Goal: Task Accomplishment & Management: Manage account settings

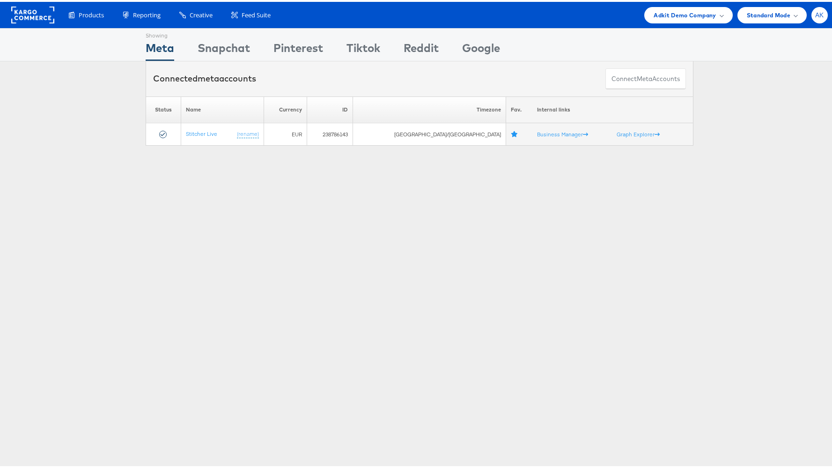
click at [815, 16] on span "AK" at bounding box center [819, 13] width 9 height 6
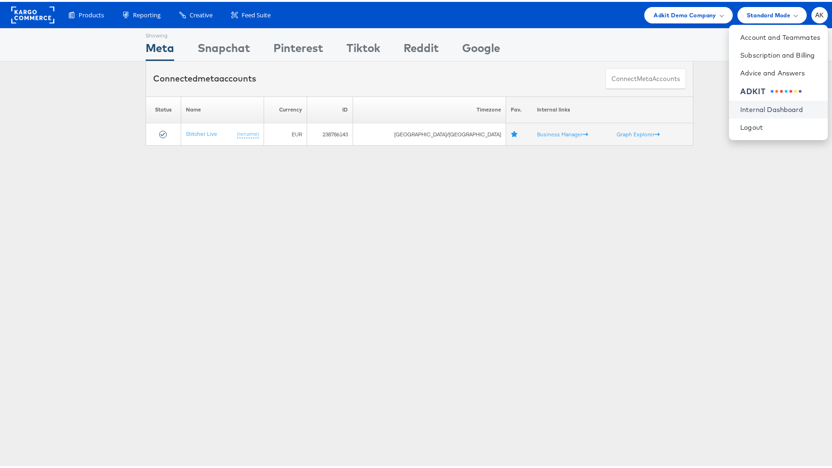
click at [780, 105] on link "Internal Dashboard" at bounding box center [780, 107] width 80 height 9
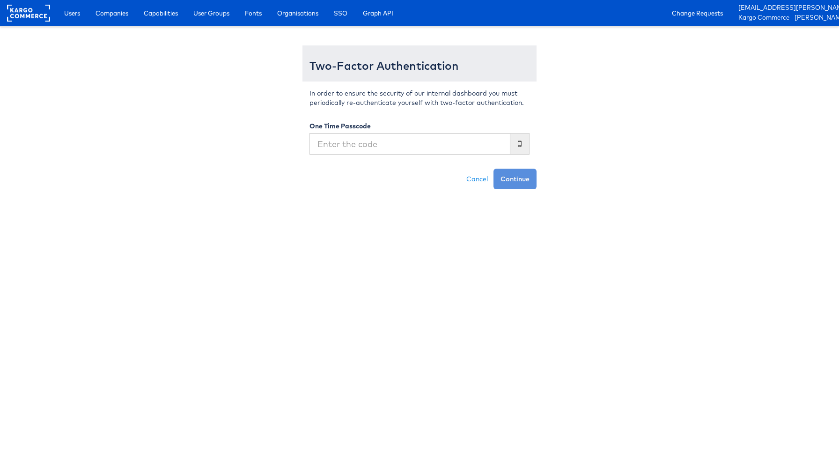
click at [414, 147] on input "text" at bounding box center [409, 144] width 201 height 22
type input "226950"
click at [493, 168] on button "Continue" at bounding box center [514, 178] width 43 height 21
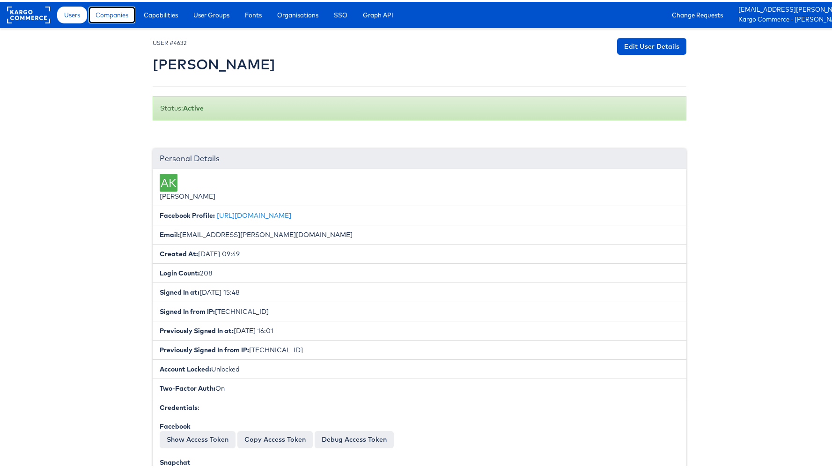
click at [125, 14] on span "Companies" at bounding box center [111, 12] width 33 height 9
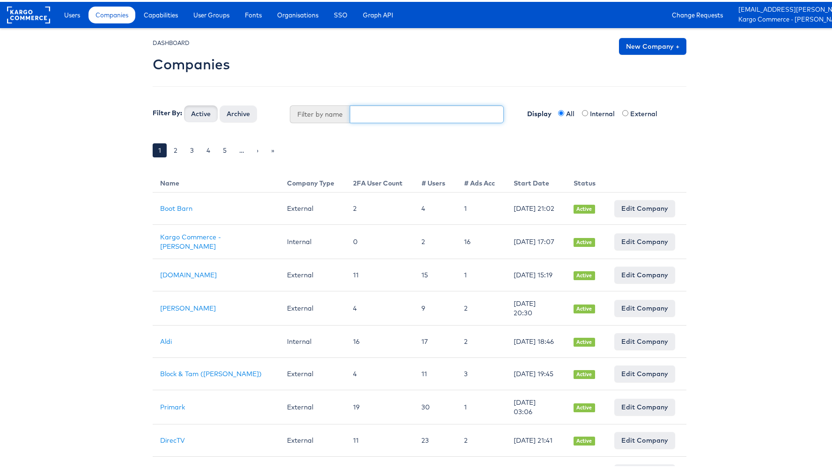
click at [393, 107] on input "text" at bounding box center [427, 112] width 154 height 18
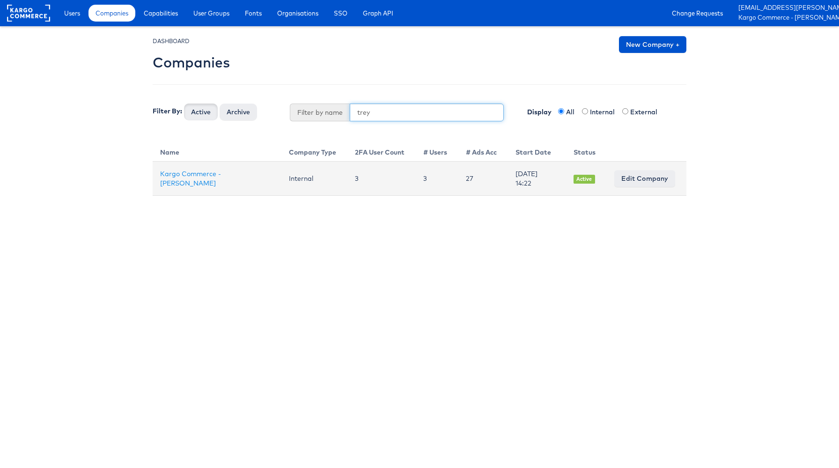
type input "trey"
click at [664, 173] on link "Edit Company" at bounding box center [644, 178] width 61 height 17
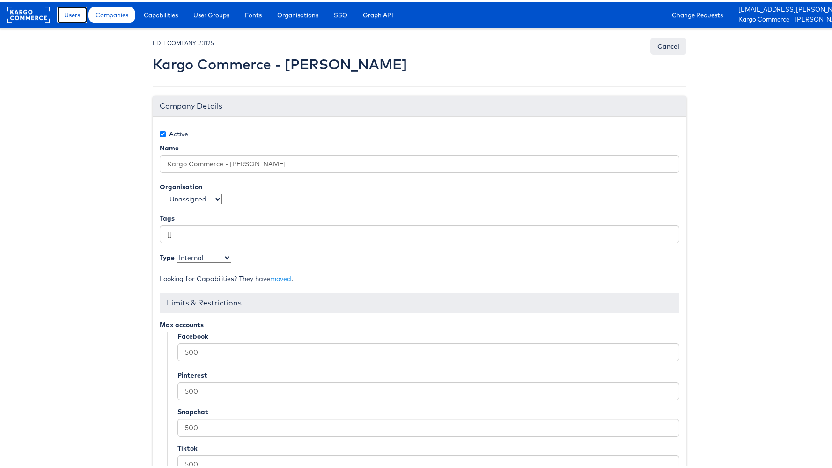
click at [78, 9] on span "Users" at bounding box center [72, 12] width 16 height 9
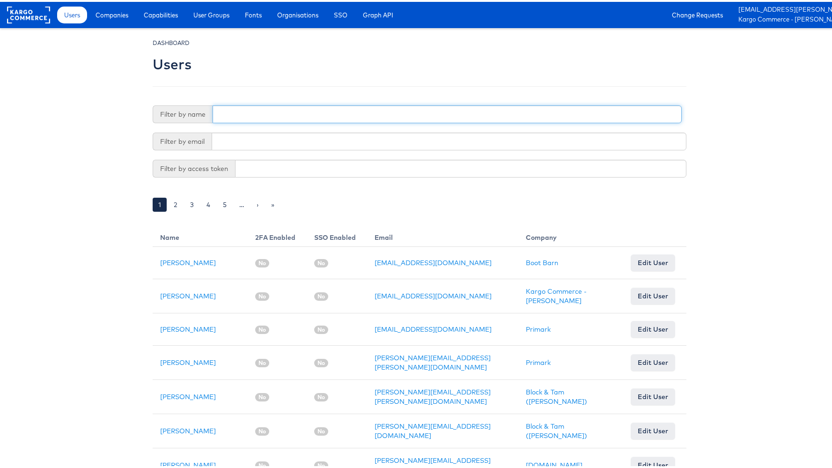
click at [270, 111] on input "text" at bounding box center [446, 112] width 469 height 18
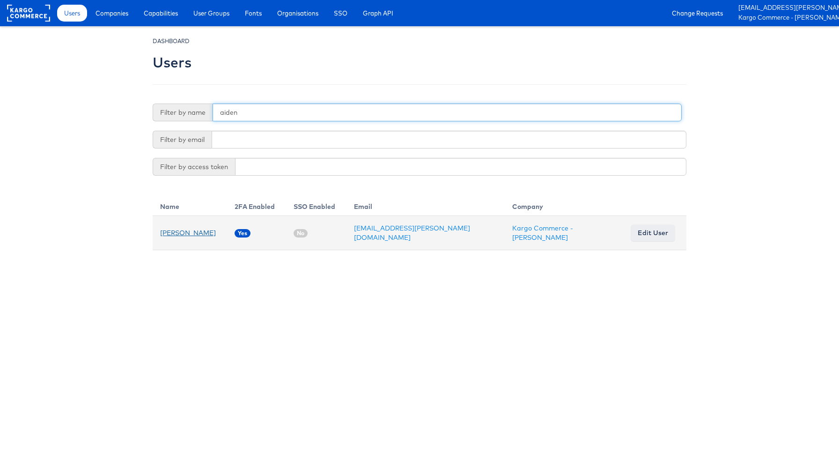
type input "aiden"
click at [197, 232] on link "[PERSON_NAME]" at bounding box center [188, 232] width 56 height 8
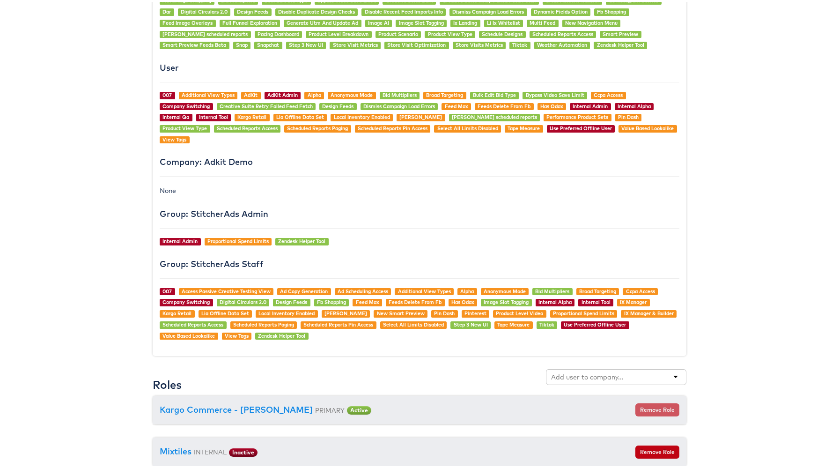
scroll to position [792, 0]
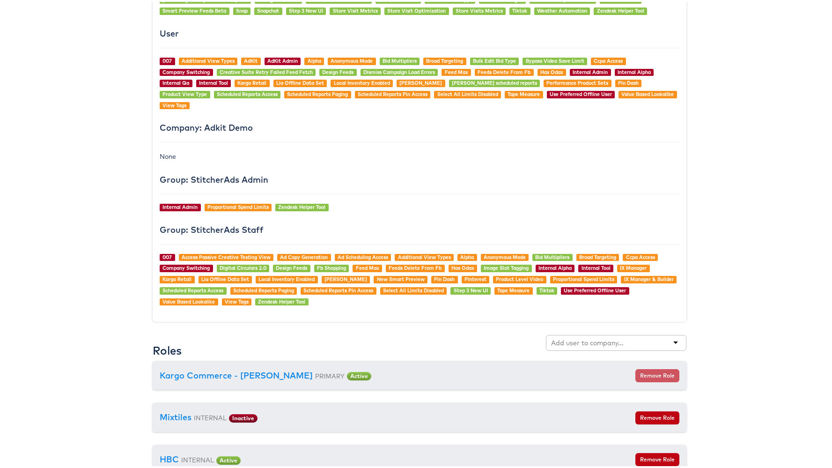
click at [559, 336] on input "text" at bounding box center [588, 340] width 74 height 9
click at [560, 336] on input "text" at bounding box center [588, 340] width 74 height 9
type input "trey"
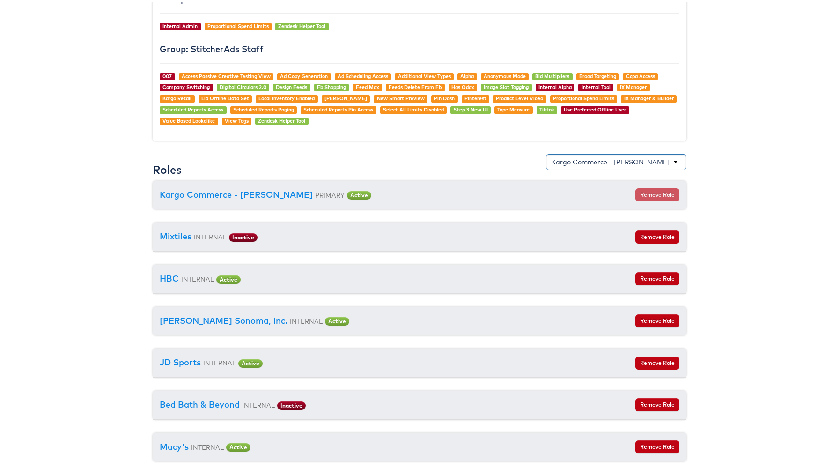
scroll to position [878, 0]
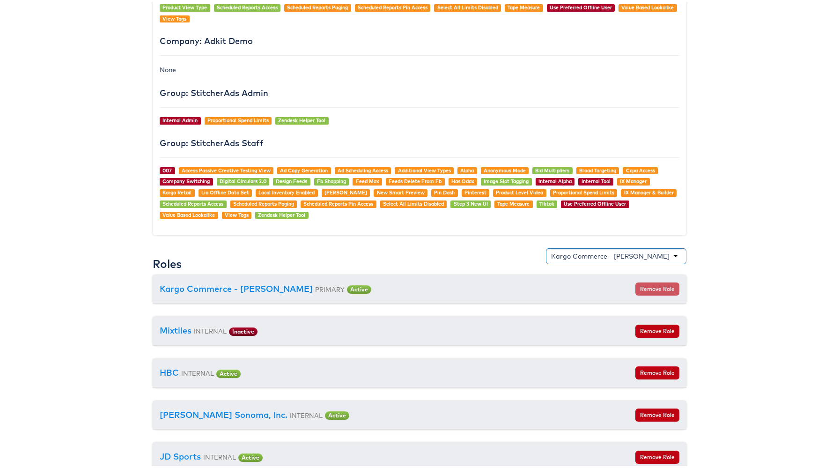
click at [601, 246] on div "Kargo Commerce - Trey Sells" at bounding box center [616, 254] width 140 height 16
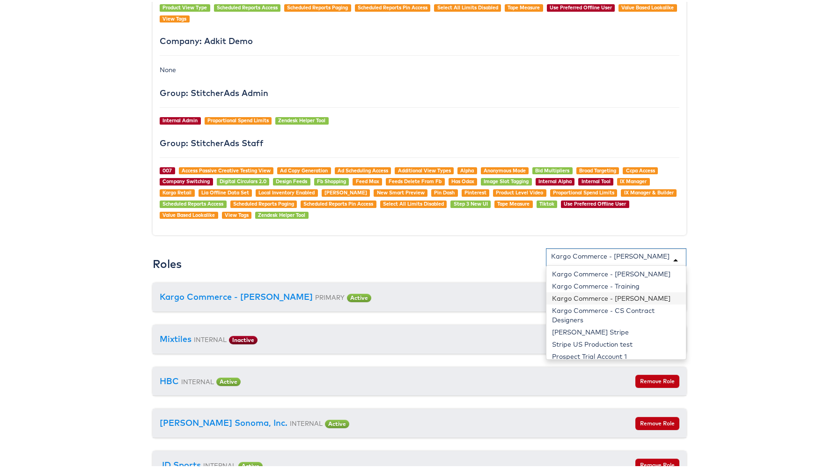
click at [601, 246] on div "Kargo Commerce - Trey Sells" at bounding box center [616, 258] width 140 height 25
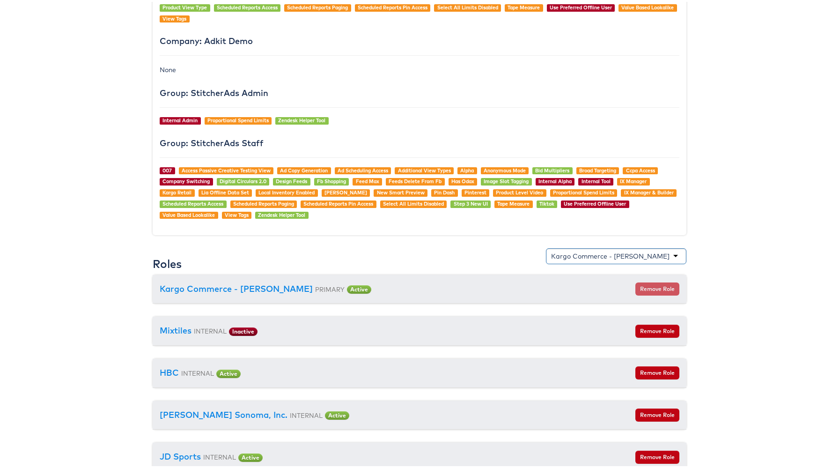
click at [601, 246] on div "Kargo Commerce - Trey Sells" at bounding box center [616, 254] width 140 height 16
click at [600, 249] on div "Kargo Commerce - Trey Sells" at bounding box center [610, 253] width 118 height 9
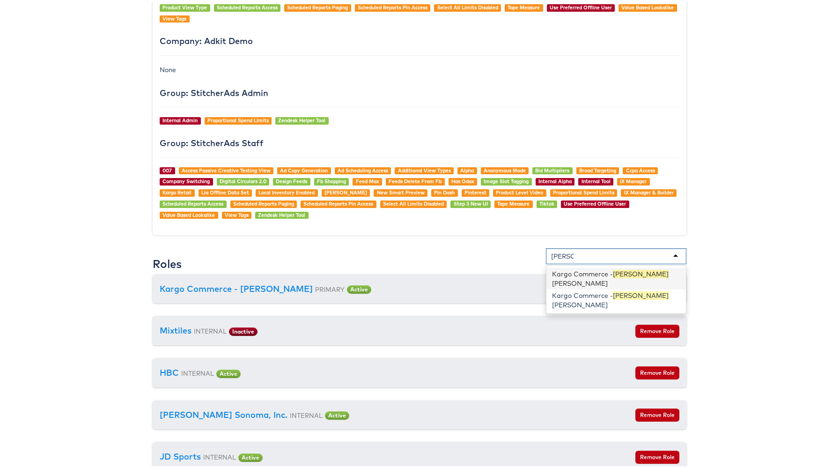
type input "michell"
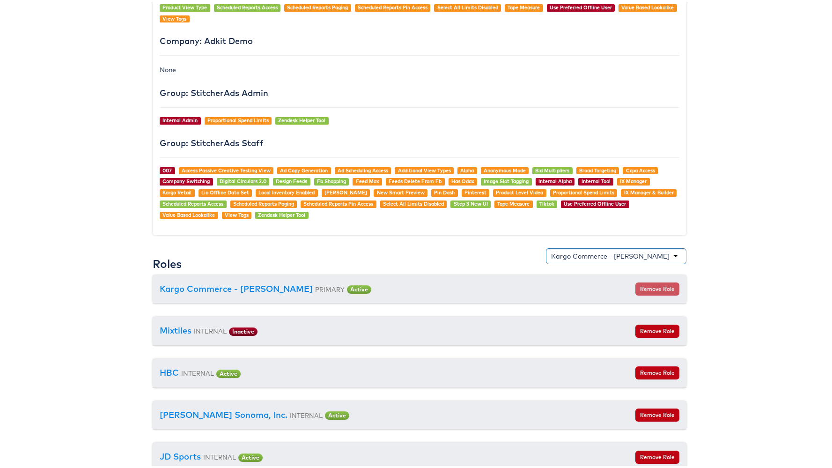
scroll to position [2391, 0]
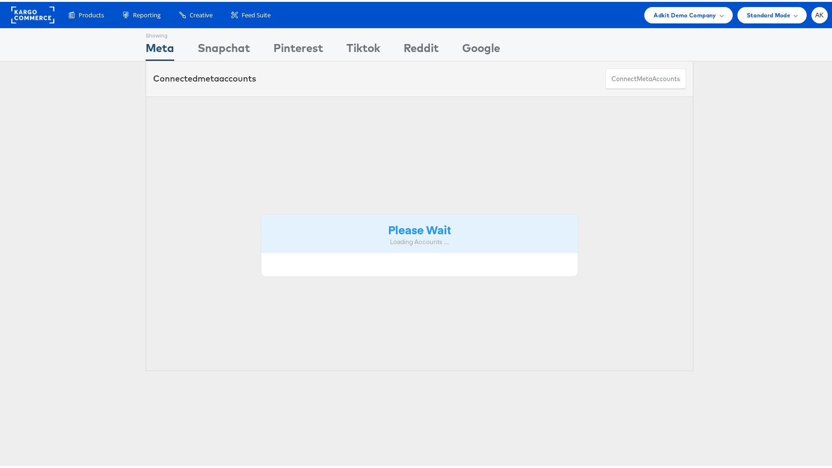
click at [653, 10] on span "Adkit Demo Company" at bounding box center [684, 13] width 62 height 10
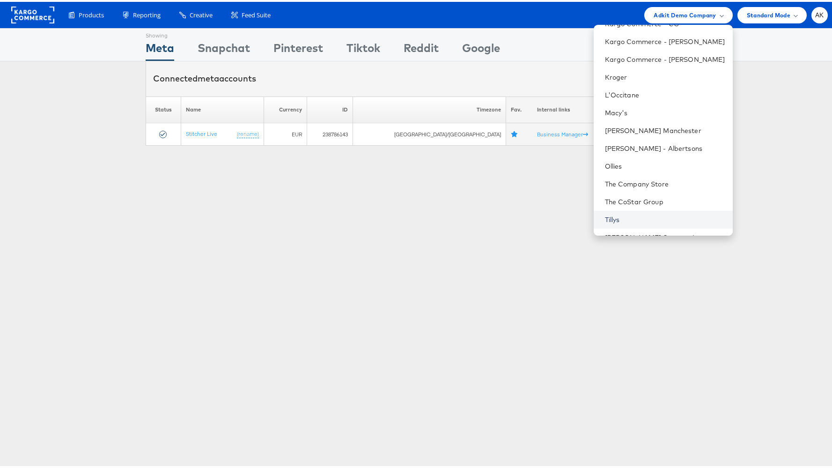
scroll to position [169, 0]
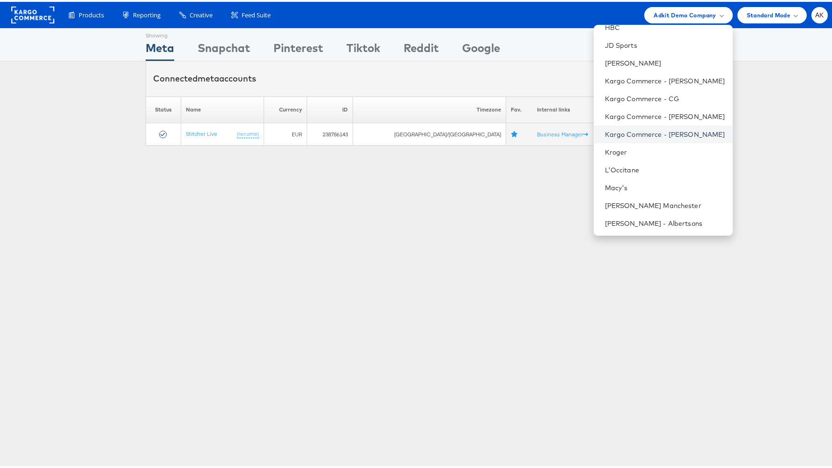
click at [651, 131] on link "Kargo Commerce - Trey Sells" at bounding box center [665, 132] width 120 height 9
